Goal: Information Seeking & Learning: Learn about a topic

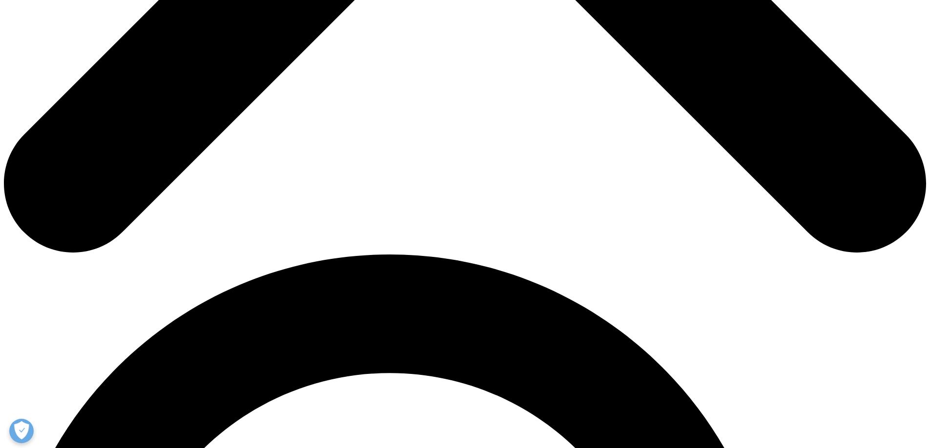
scroll to position [270, 576]
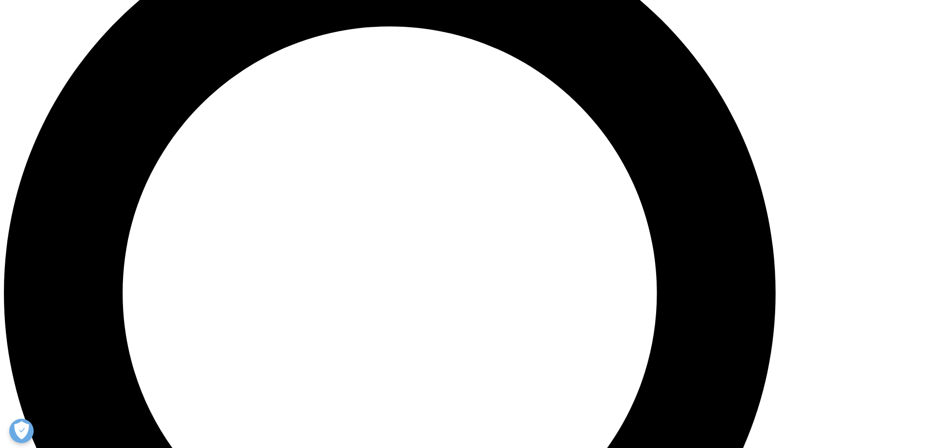
scroll to position [1122, 0]
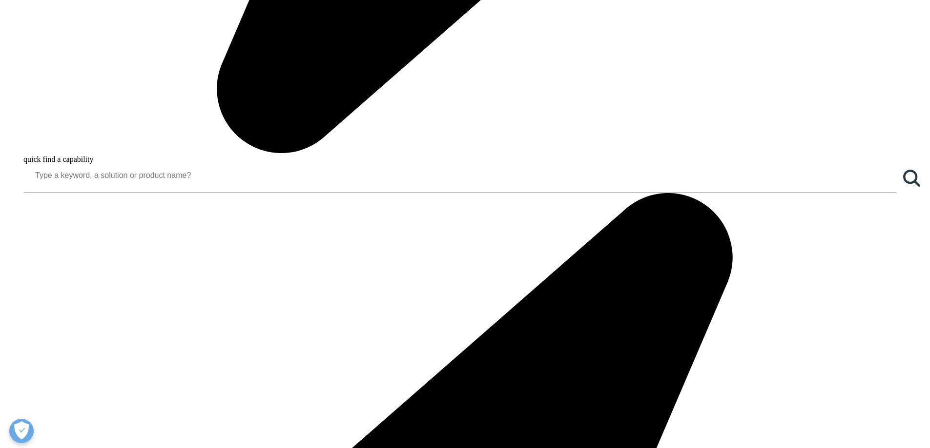
drag, startPoint x: 241, startPoint y: 263, endPoint x: 295, endPoint y: 262, distance: 54.7
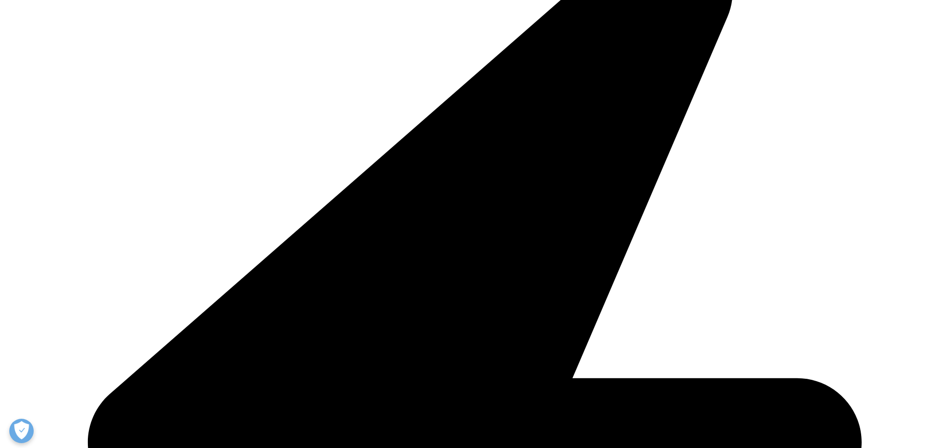
scroll to position [1561, 0]
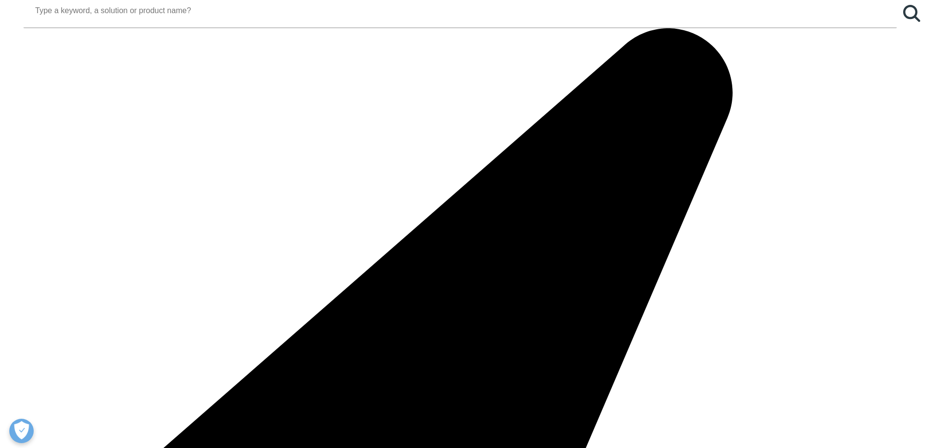
drag, startPoint x: 277, startPoint y: 299, endPoint x: 323, endPoint y: 308, distance: 47.3
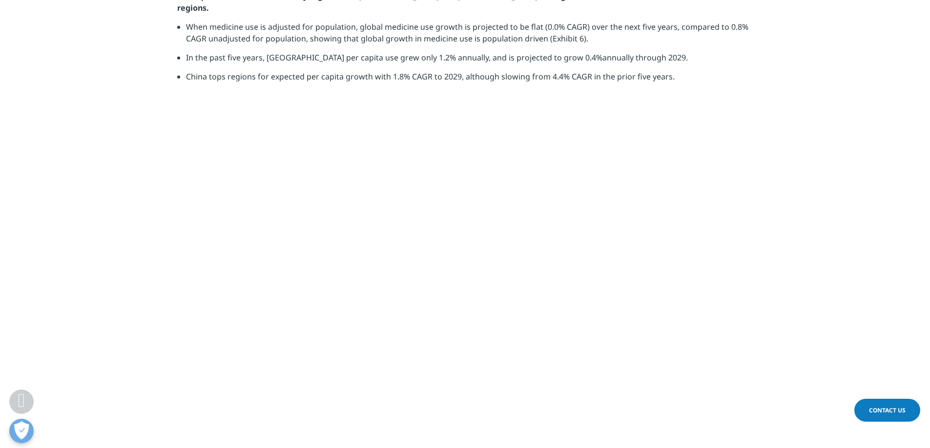
click at [312, 71] on li "In the past five years, [GEOGRAPHIC_DATA] per capita use grew only 1.2% annuall…" at bounding box center [469, 61] width 567 height 19
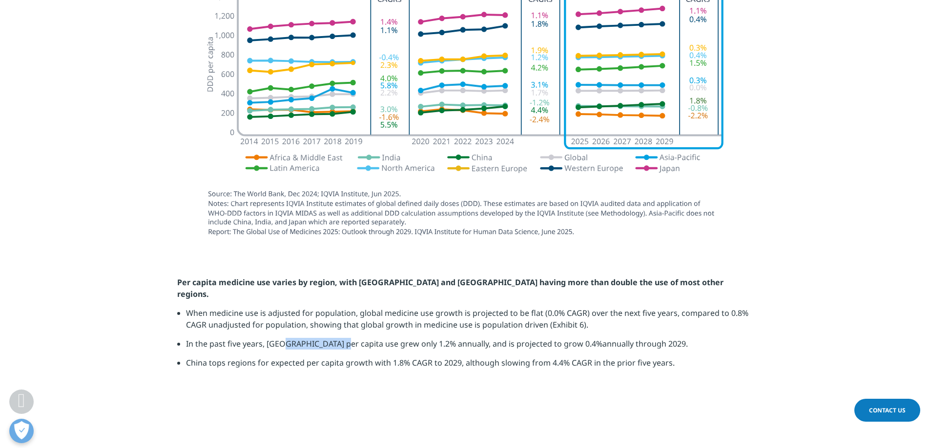
drag, startPoint x: 283, startPoint y: 322, endPoint x: 342, endPoint y: 319, distance: 58.2
click at [342, 338] on li "In the past five years, [GEOGRAPHIC_DATA] per capita use grew only 1.2% annuall…" at bounding box center [469, 347] width 567 height 19
click at [359, 338] on li "In the past five years, [GEOGRAPHIC_DATA] per capita use grew only 1.2% annuall…" at bounding box center [469, 347] width 567 height 19
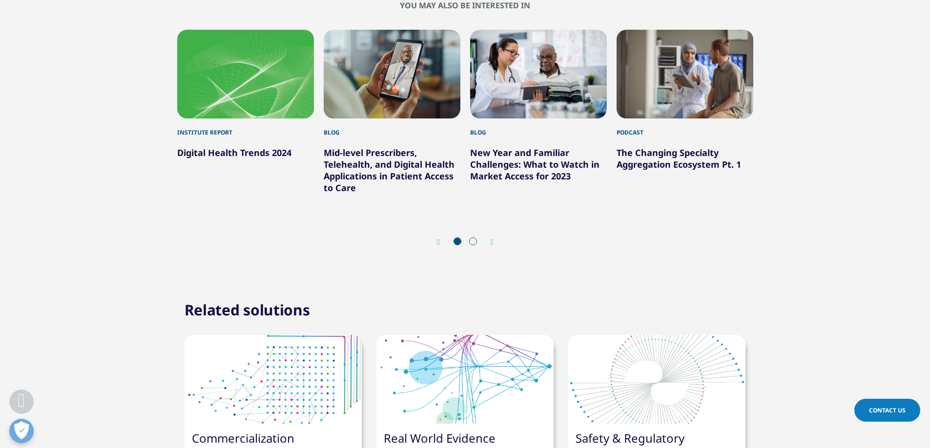
scroll to position [3611, 0]
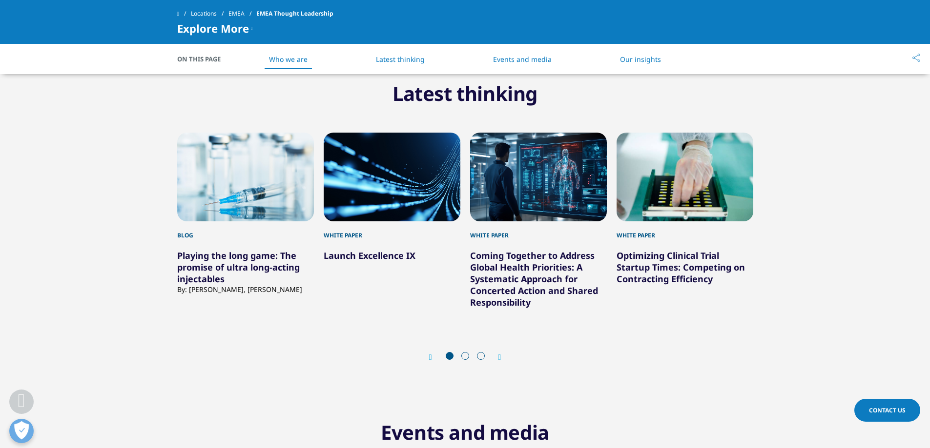
scroll to position [537, 0]
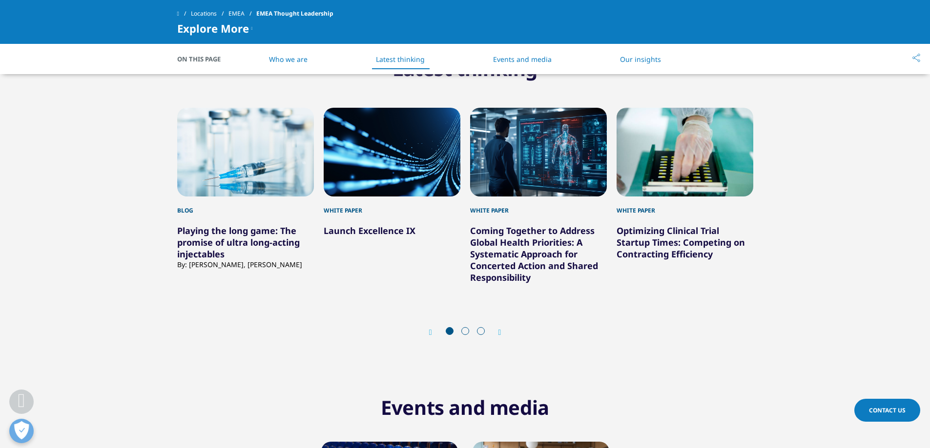
click at [501, 332] on icon "Next slide" at bounding box center [499, 333] width 3 height 8
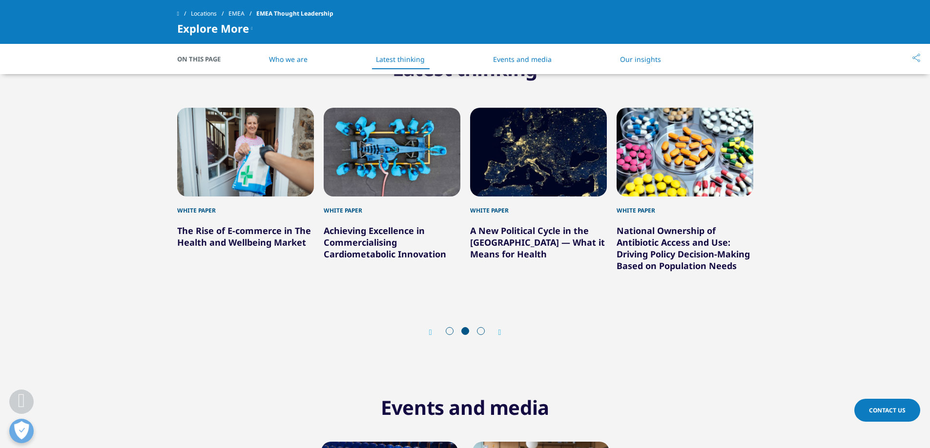
click at [501, 332] on icon "Next slide" at bounding box center [499, 333] width 3 height 8
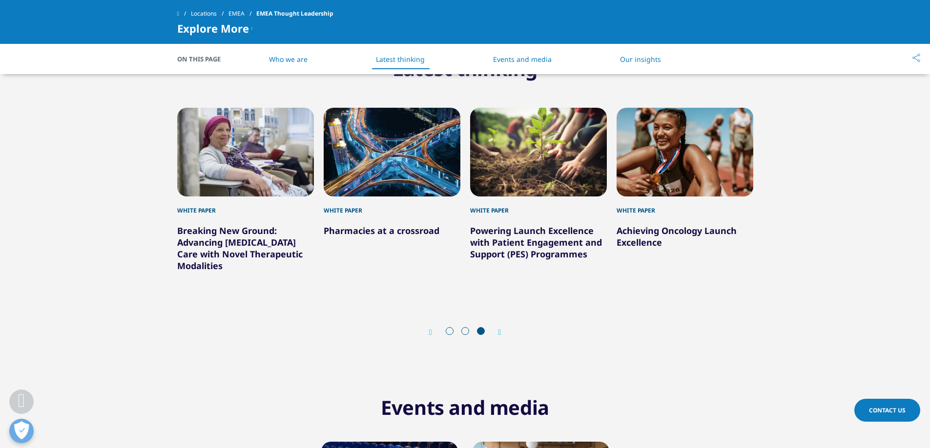
click at [430, 333] on icon "Previous slide" at bounding box center [430, 333] width 3 height 8
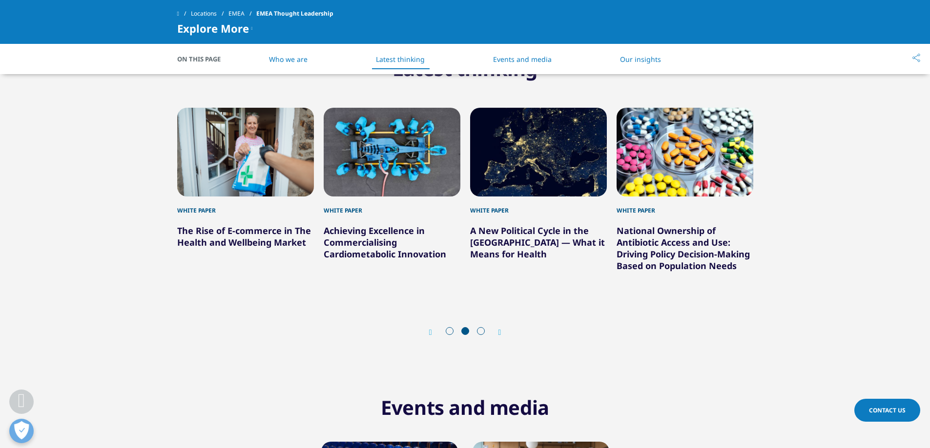
click at [495, 331] on div "Next" at bounding box center [494, 332] width 13 height 9
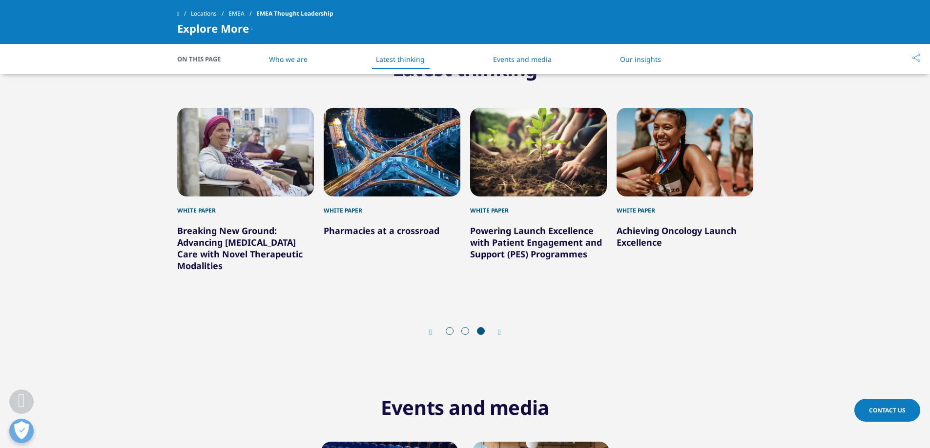
click at [493, 329] on div "Next" at bounding box center [494, 332] width 13 height 9
click at [498, 330] on div "Next" at bounding box center [494, 332] width 13 height 9
click at [503, 333] on div "Prev Next" at bounding box center [465, 332] width 576 height 29
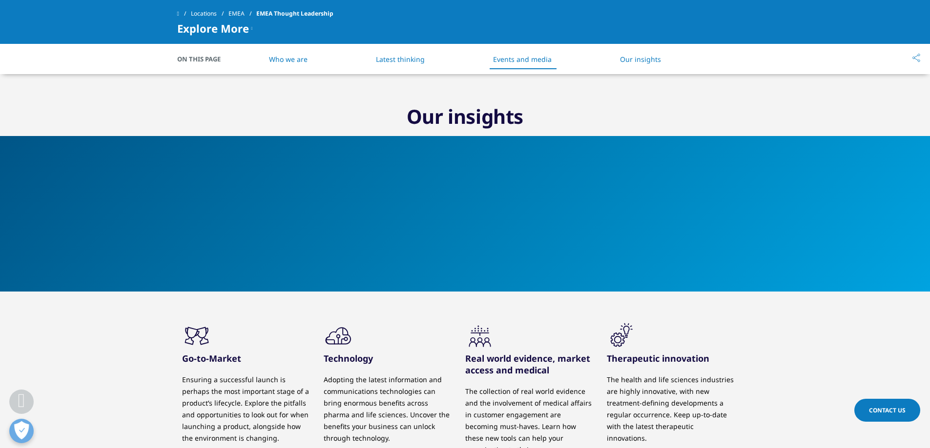
scroll to position [1269, 0]
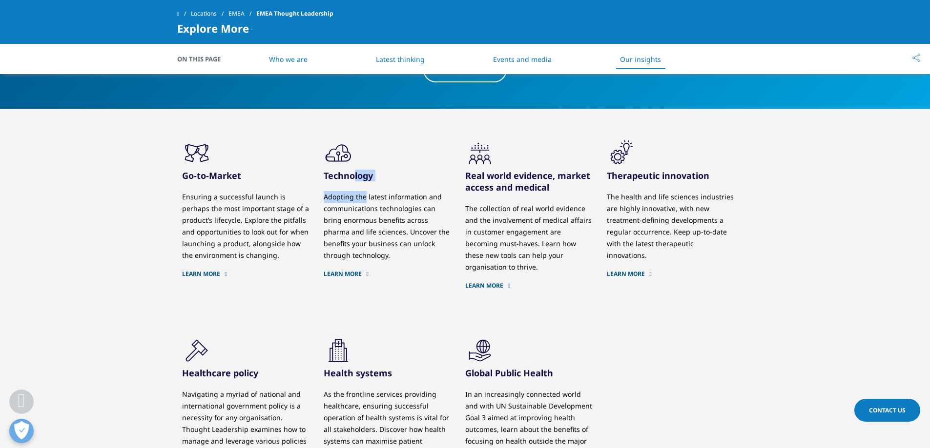
drag, startPoint x: 349, startPoint y: 172, endPoint x: 364, endPoint y: 201, distance: 33.0
click at [364, 201] on div "Technology Adopting the latest information and communications technologies can …" at bounding box center [386, 224] width 127 height 108
click at [377, 228] on p "Adopting the latest information and communications technologies can bring enorm…" at bounding box center [386, 226] width 127 height 70
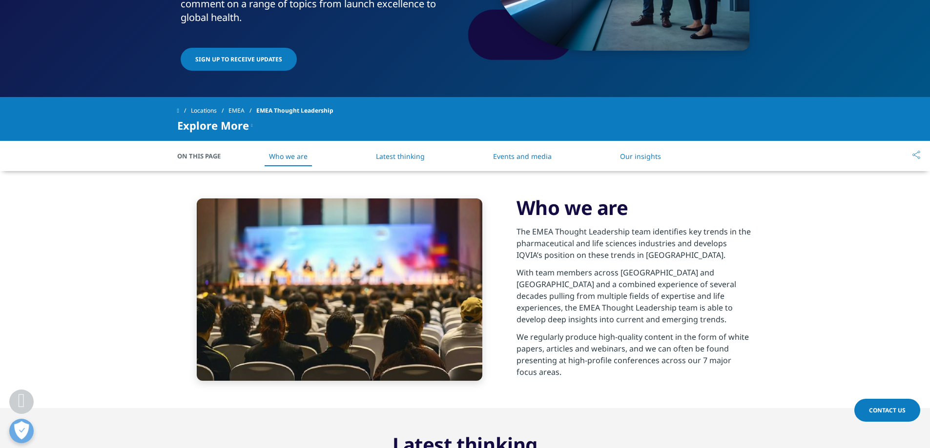
scroll to position [244, 0]
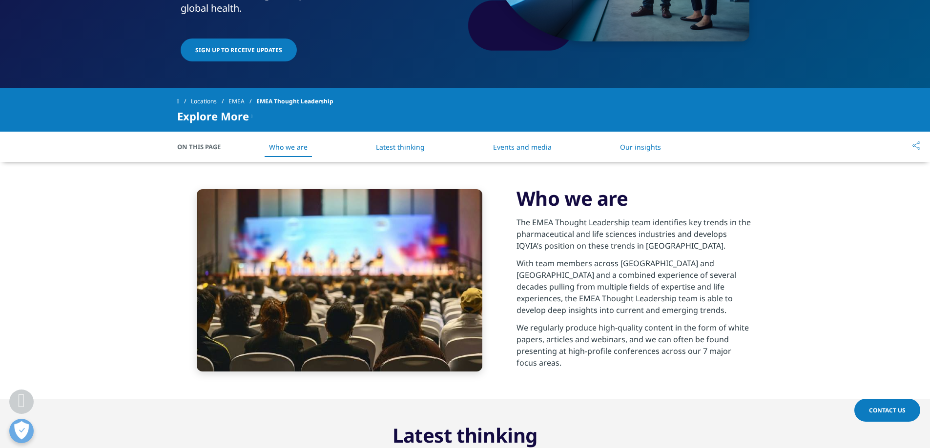
click at [435, 151] on ul "Who we are Latest thinking Events and media Our insights" at bounding box center [465, 147] width 461 height 29
click at [418, 150] on link "Latest thinking" at bounding box center [400, 146] width 49 height 9
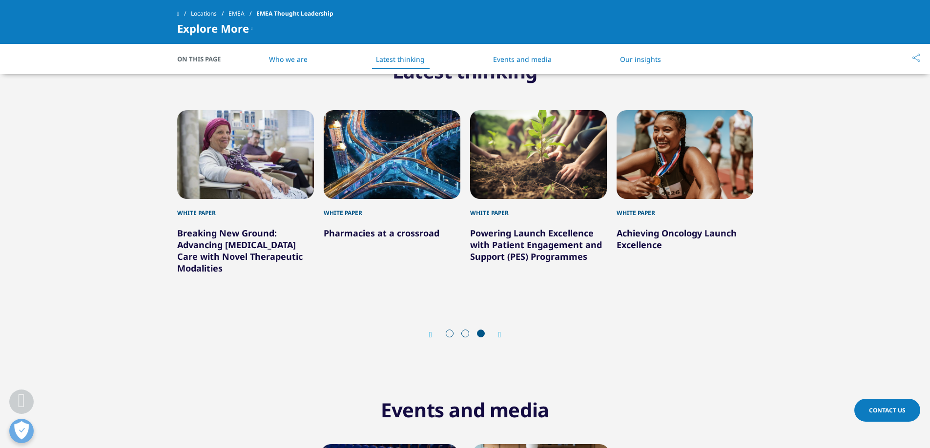
scroll to position [583, 0]
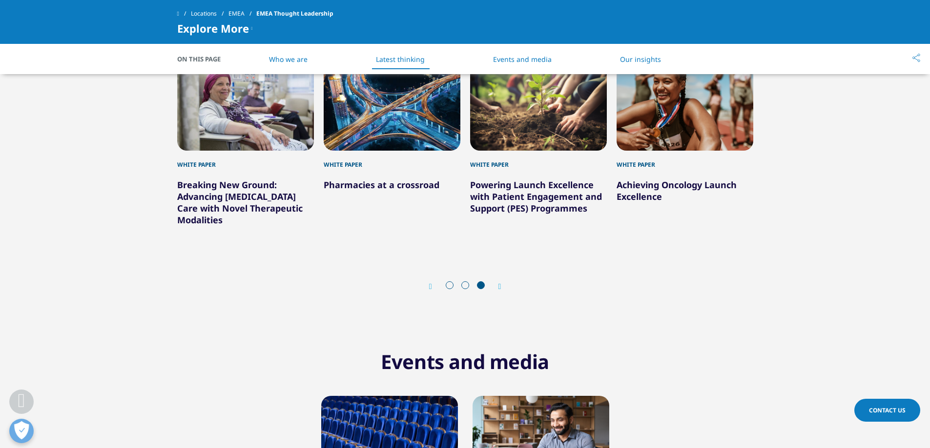
click at [434, 286] on div "Prev" at bounding box center [435, 286] width 13 height 9
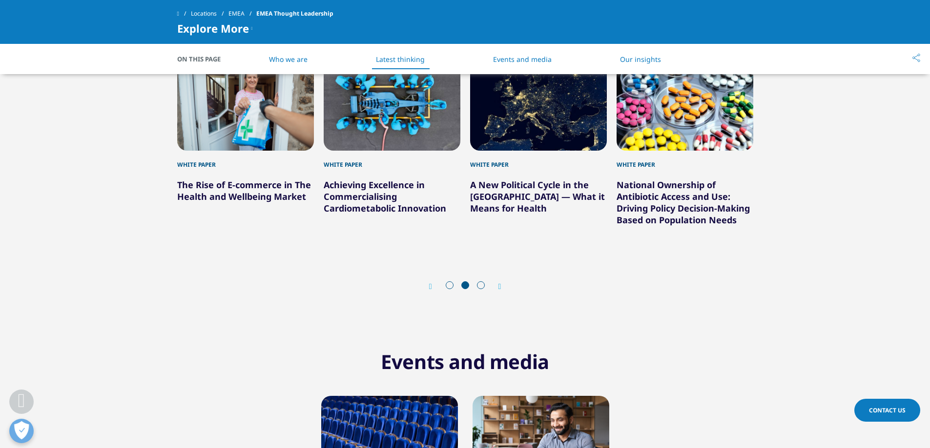
click at [426, 285] on div "Prev Next" at bounding box center [465, 286] width 576 height 29
click at [432, 289] on div "Prev" at bounding box center [435, 286] width 13 height 9
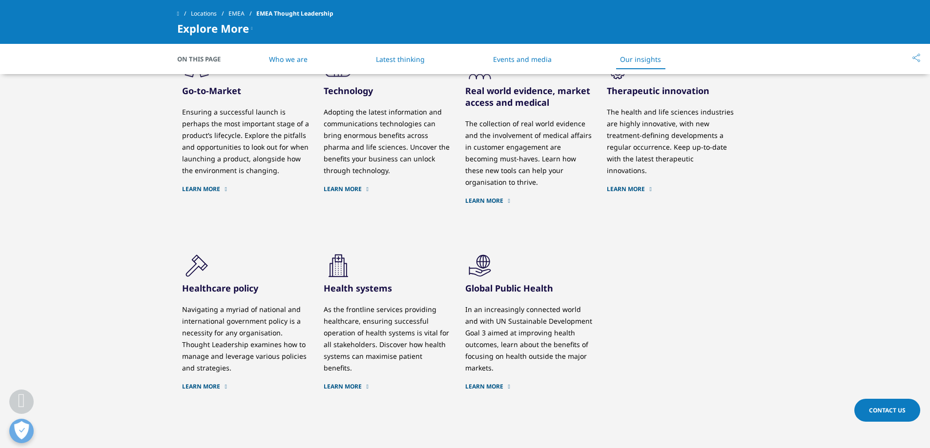
scroll to position [1363, 0]
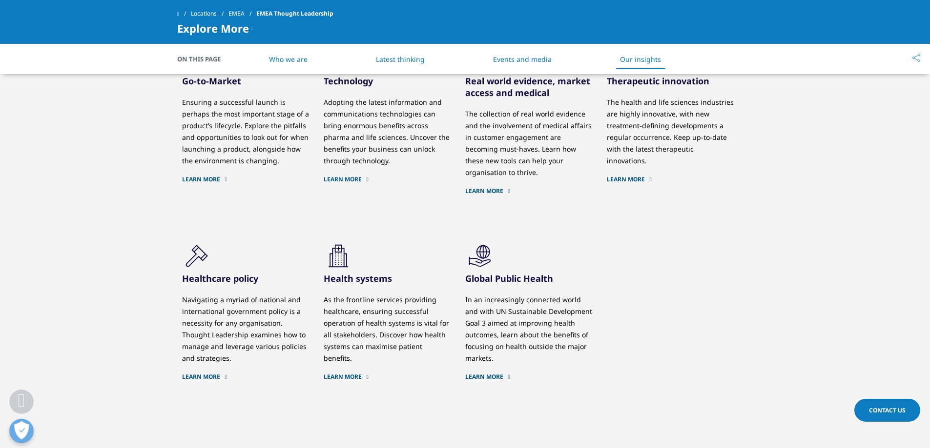
click at [350, 373] on link "Learn More" at bounding box center [386, 377] width 127 height 8
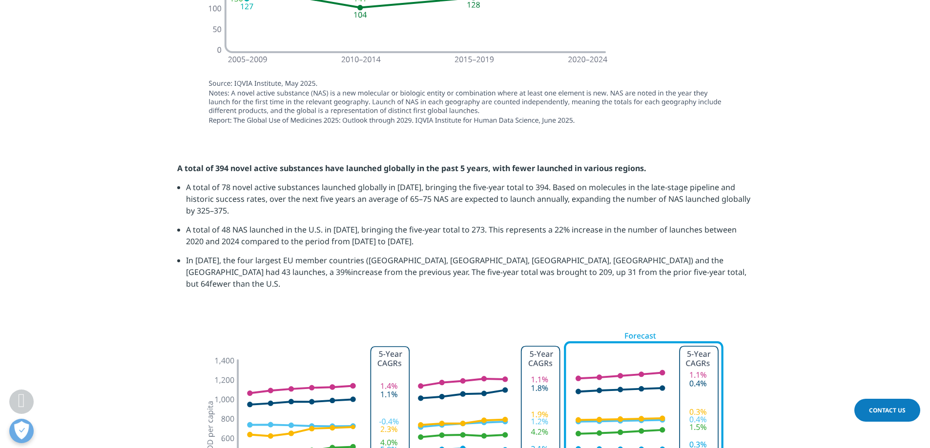
scroll to position [539, 576]
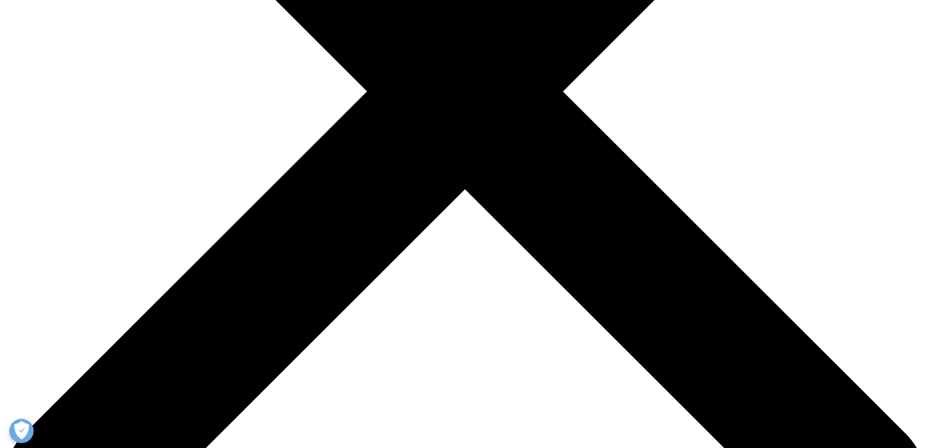
scroll to position [390, 0]
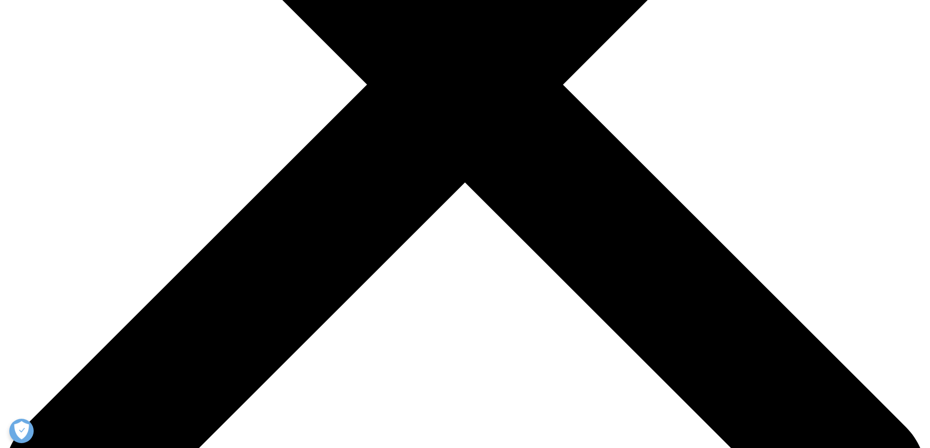
drag, startPoint x: 435, startPoint y: 219, endPoint x: 415, endPoint y: 256, distance: 41.5
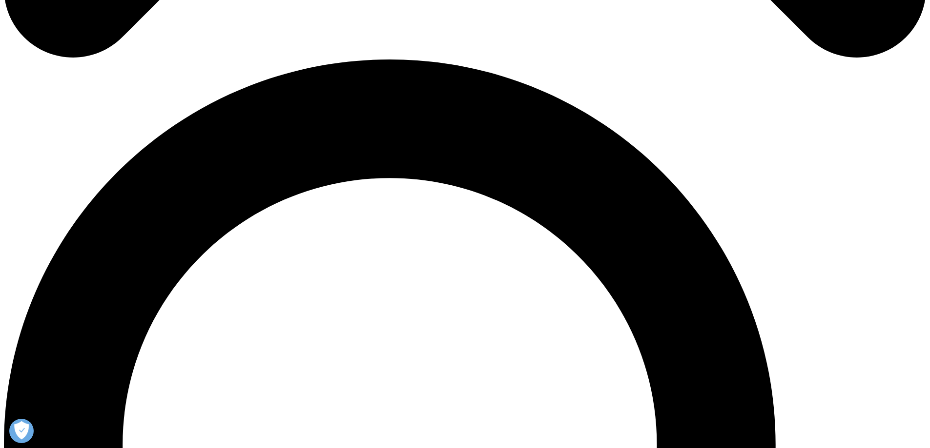
scroll to position [927, 0]
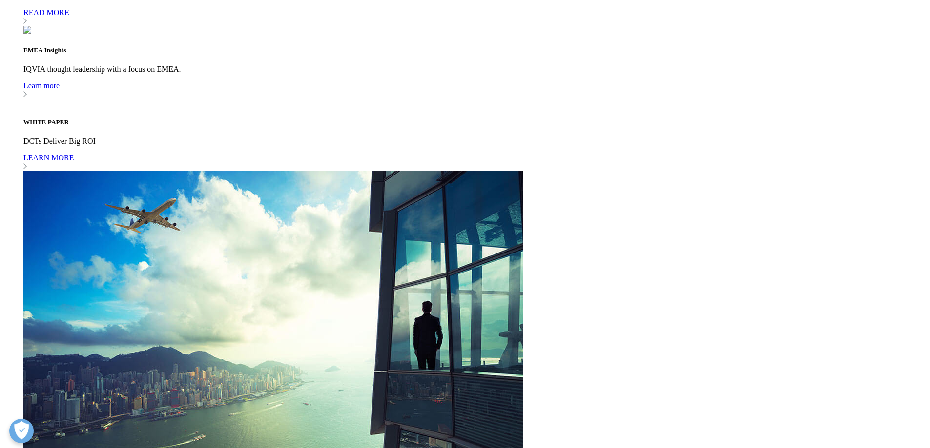
scroll to position [3269, 0]
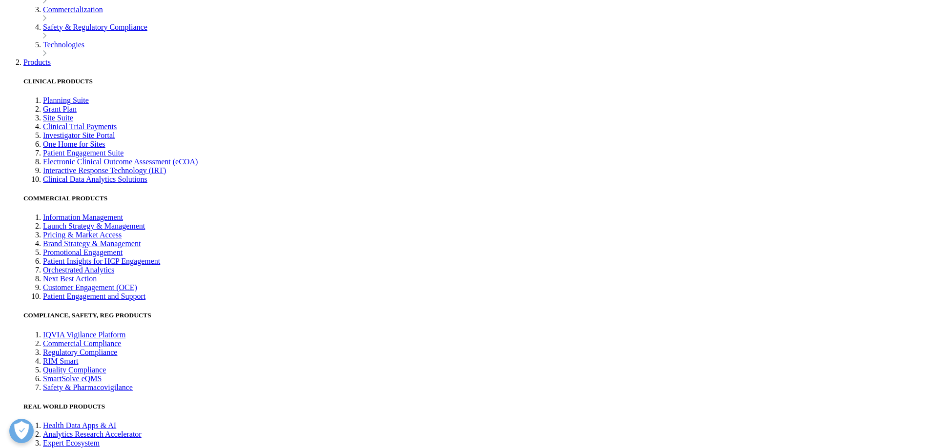
scroll to position [0, 55]
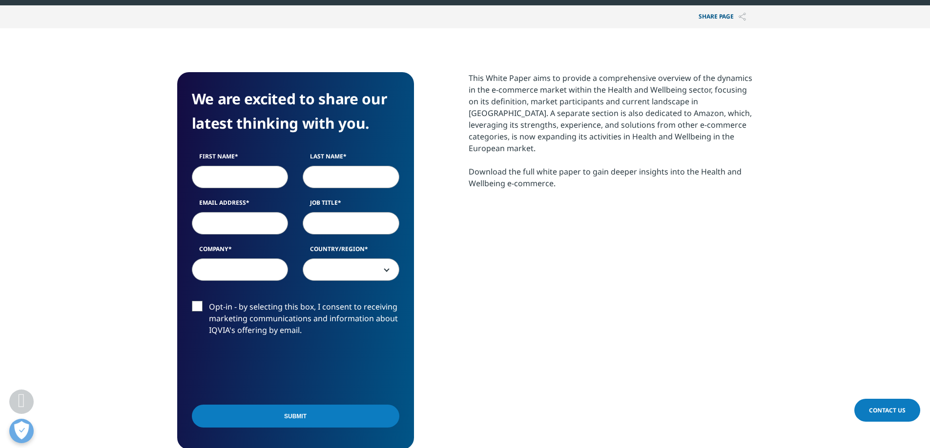
scroll to position [488, 0]
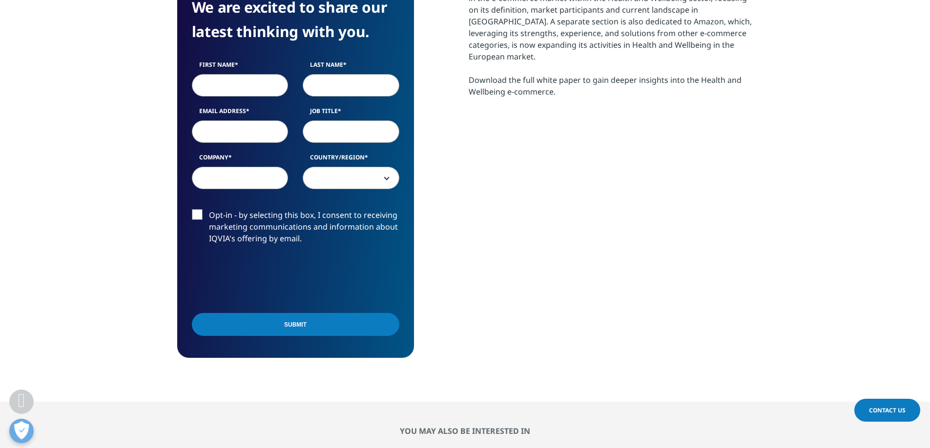
click at [487, 73] on div "This White Paper aims to provide a comprehensive overview of the dynamics in th…" at bounding box center [610, 38] width 284 height 117
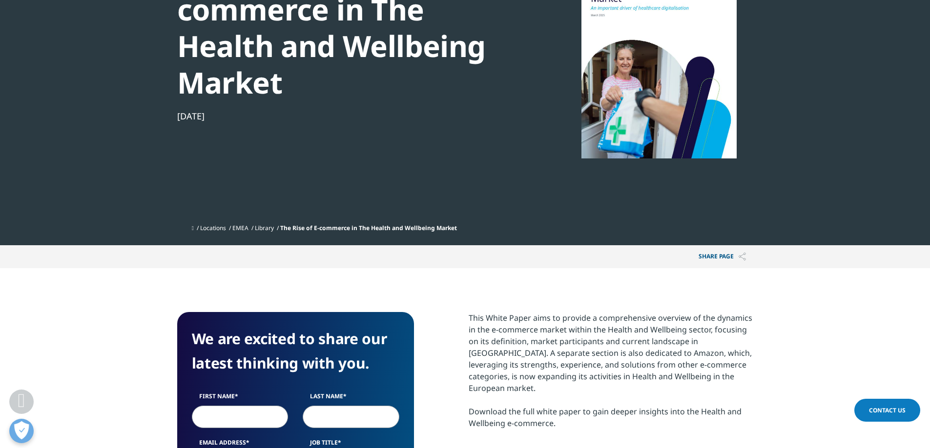
scroll to position [146, 0]
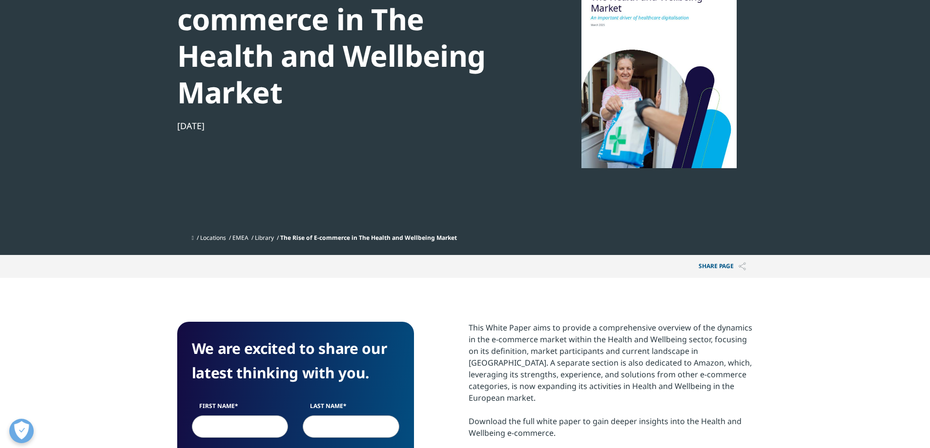
click at [233, 133] on div "White Paper The Rise of E-commerce in The Health and Wellbeing Market Mar 28, 2…" at bounding box center [344, 89] width 335 height 281
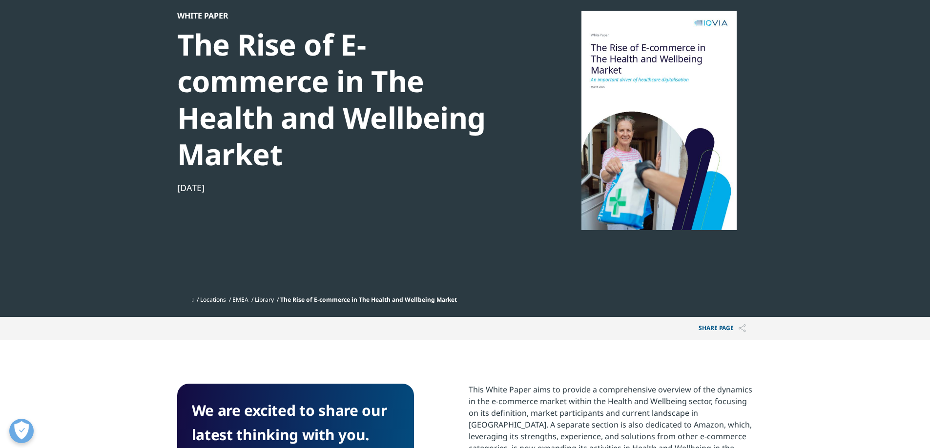
scroll to position [0, 0]
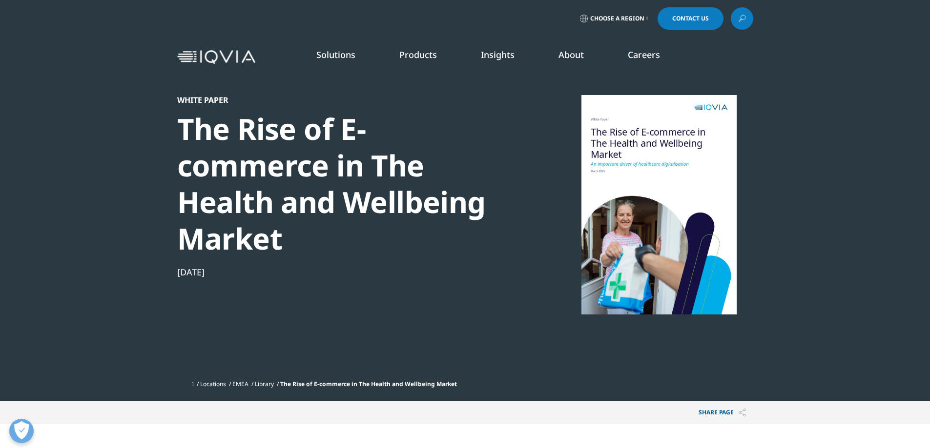
click at [667, 154] on div at bounding box center [659, 205] width 188 height 220
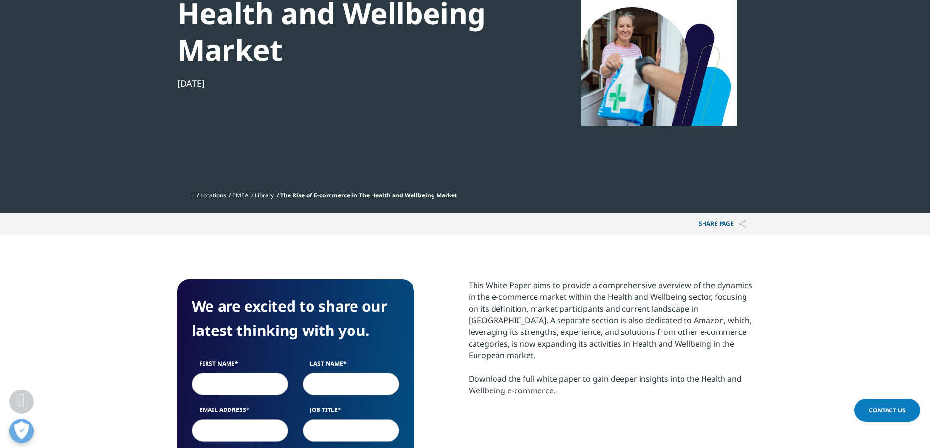
scroll to position [293, 0]
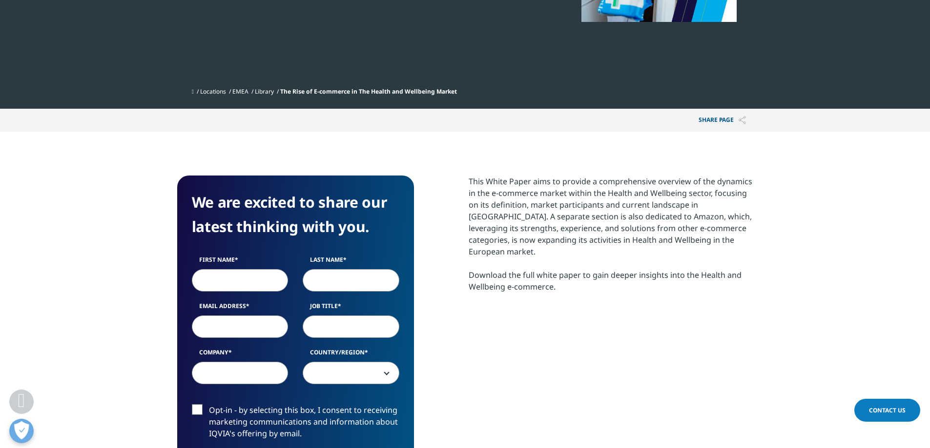
click at [572, 281] on section "This White Paper aims to provide a comprehensive overview of the dynamics in th…" at bounding box center [610, 246] width 284 height 141
click at [554, 180] on div "This White Paper aims to provide a comprehensive overview of the dynamics in th…" at bounding box center [610, 234] width 284 height 117
